Goal: Transaction & Acquisition: Download file/media

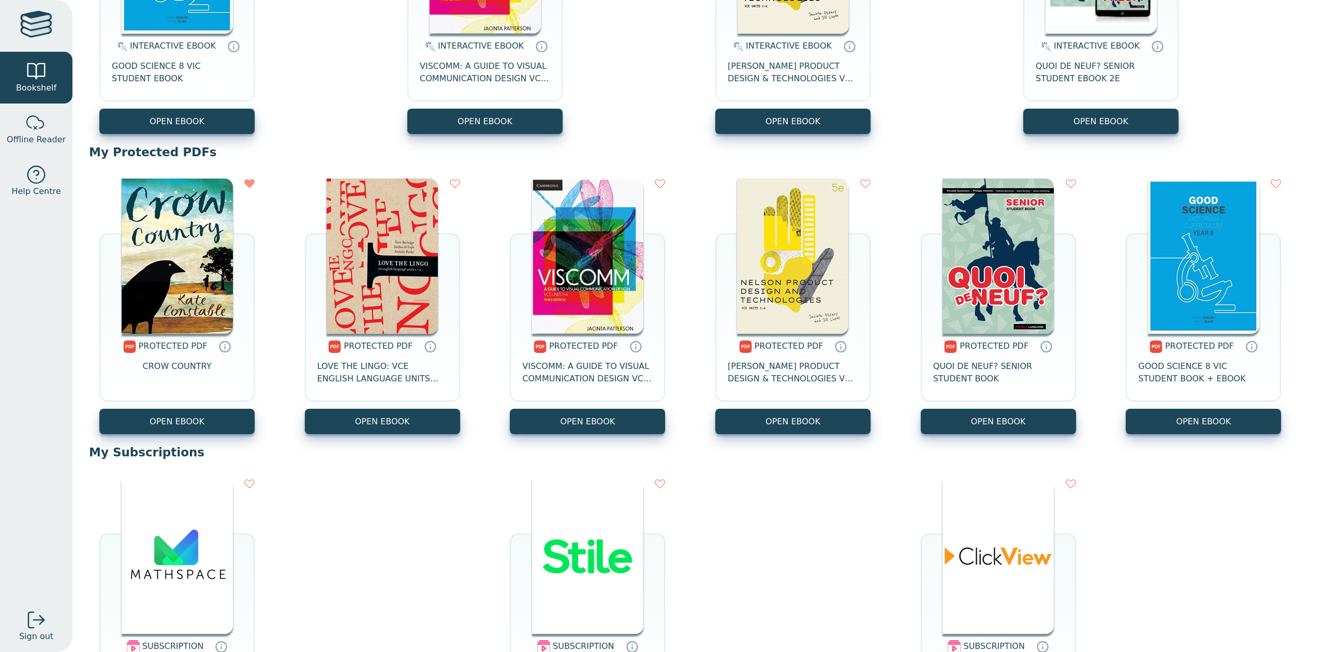
scroll to position [276, 0]
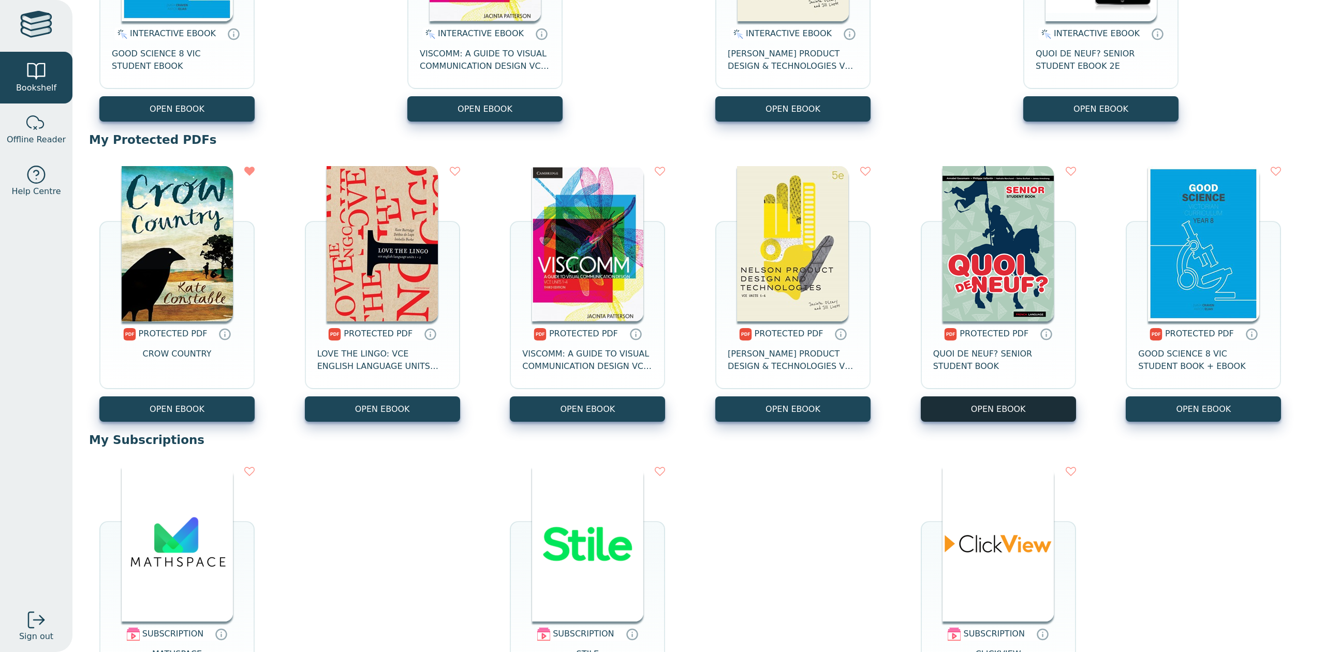
click at [1013, 410] on link "OPEN EBOOK" at bounding box center [998, 408] width 155 height 25
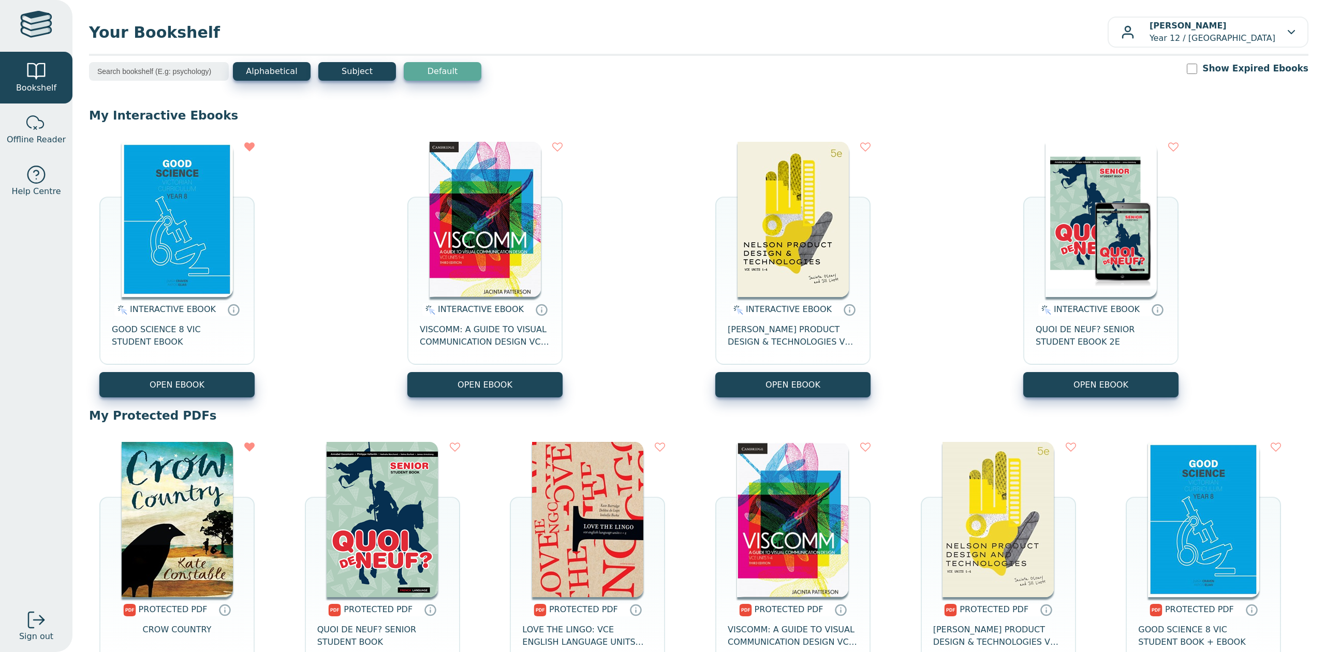
click at [383, 518] on img at bounding box center [382, 519] width 111 height 155
click at [402, 481] on img at bounding box center [382, 519] width 111 height 155
